Goal: Information Seeking & Learning: Learn about a topic

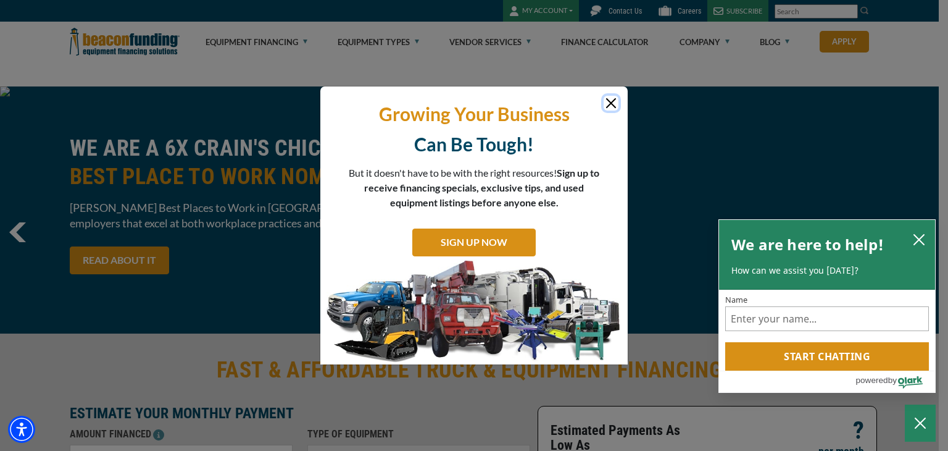
click at [611, 104] on button "Close" at bounding box center [611, 103] width 15 height 15
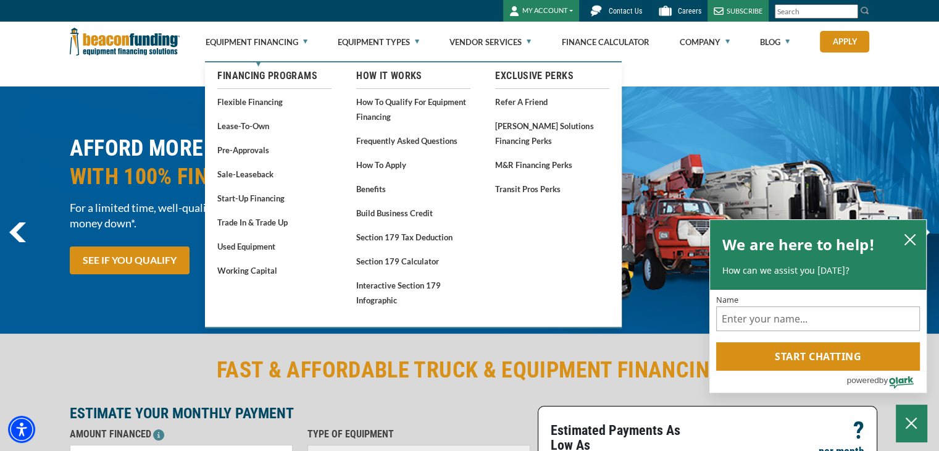
click at [269, 102] on link "Flexible Financing" at bounding box center [274, 101] width 114 height 15
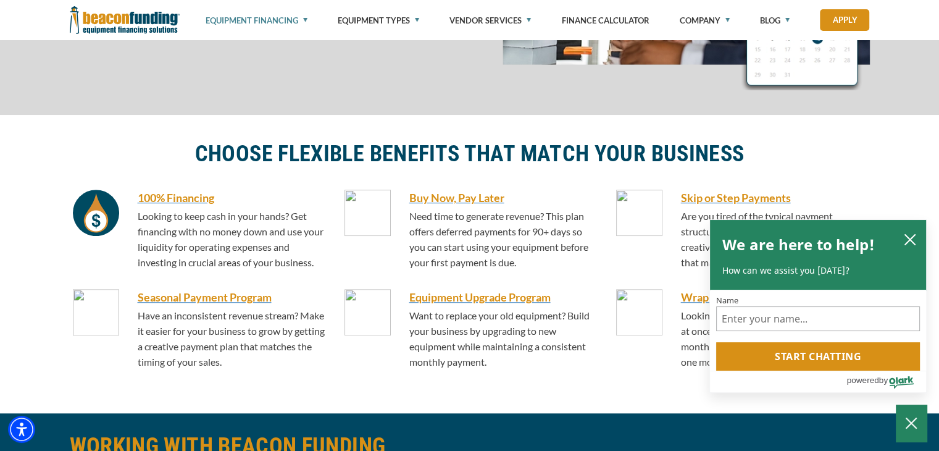
scroll to position [780, 0]
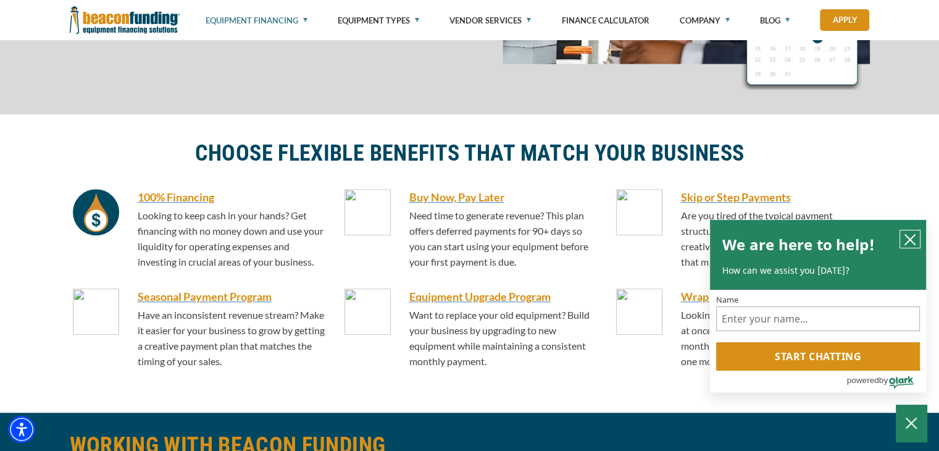
click at [906, 238] on icon "close chatbox" at bounding box center [910, 239] width 12 height 12
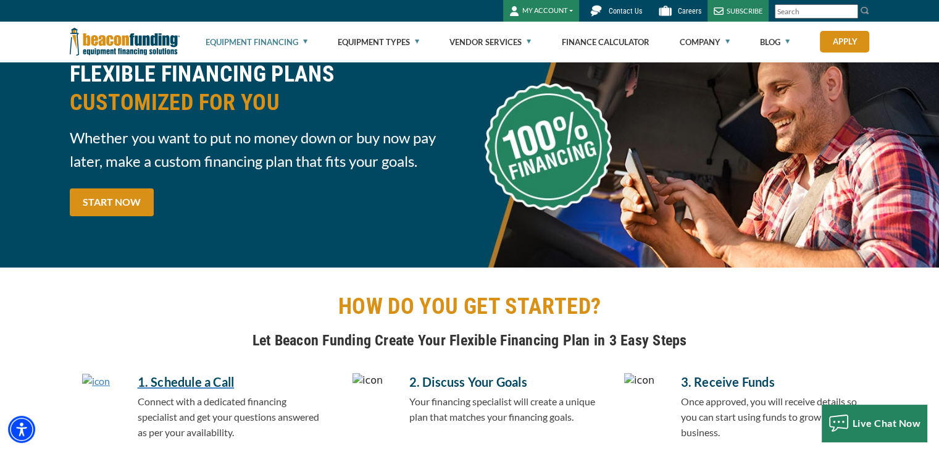
scroll to position [0, 0]
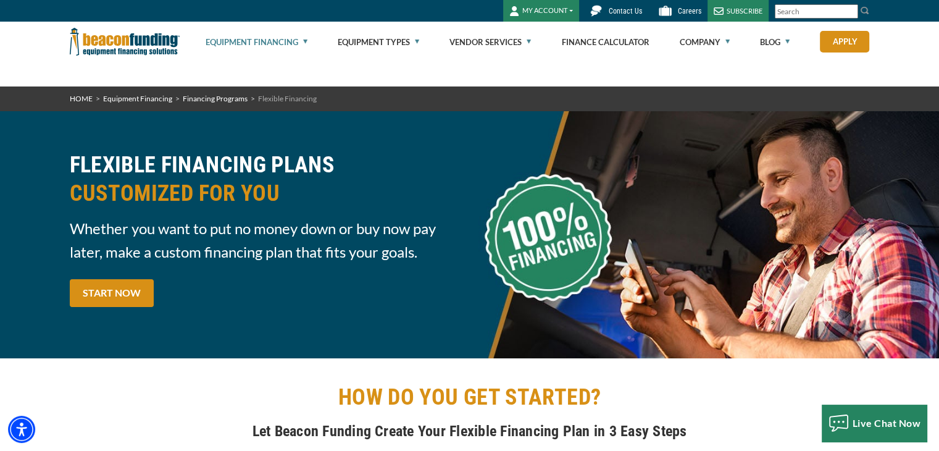
click at [114, 38] on img at bounding box center [125, 42] width 110 height 40
